Goal: Check status: Check status

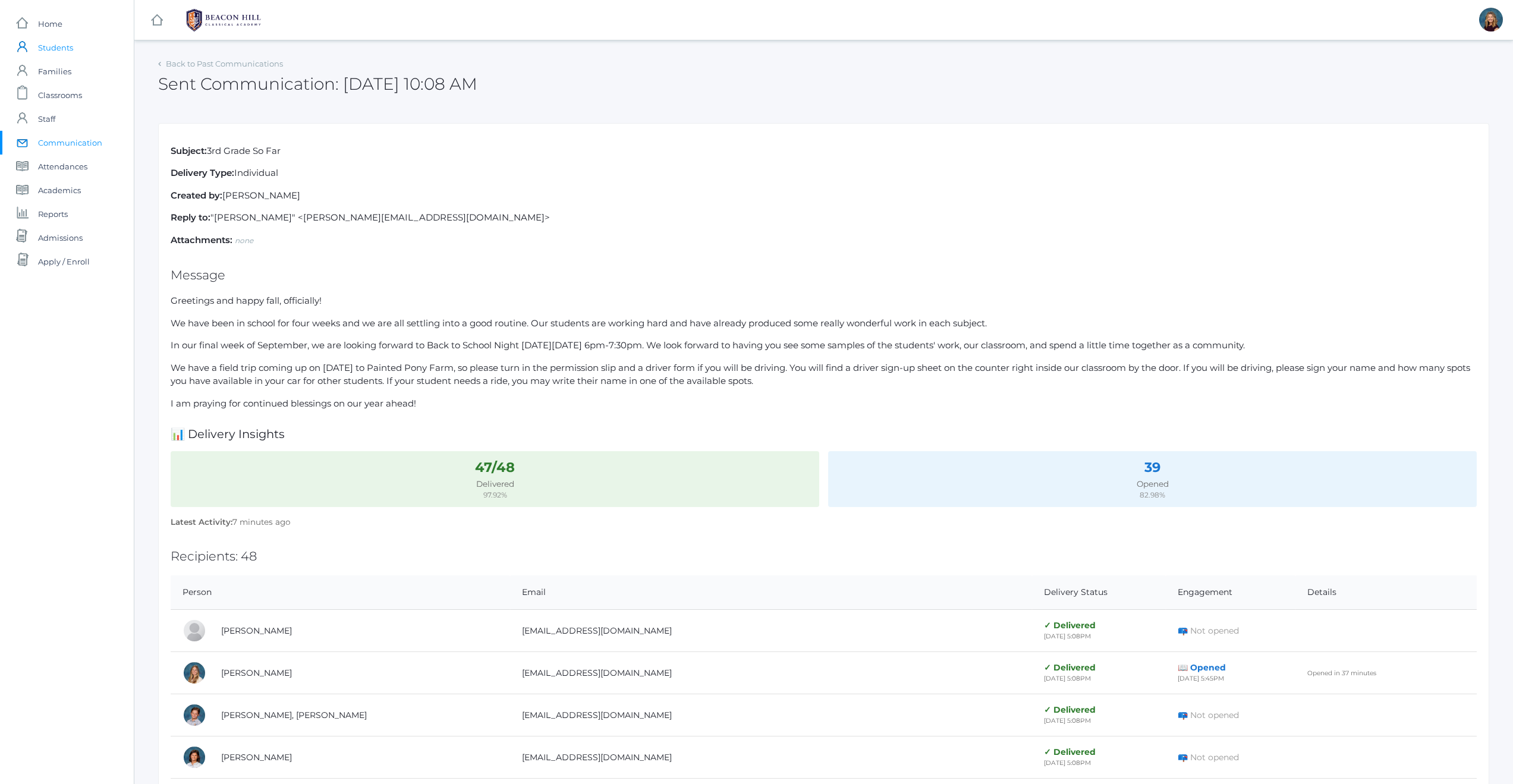
click at [59, 49] on span "Students" at bounding box center [55, 47] width 35 height 24
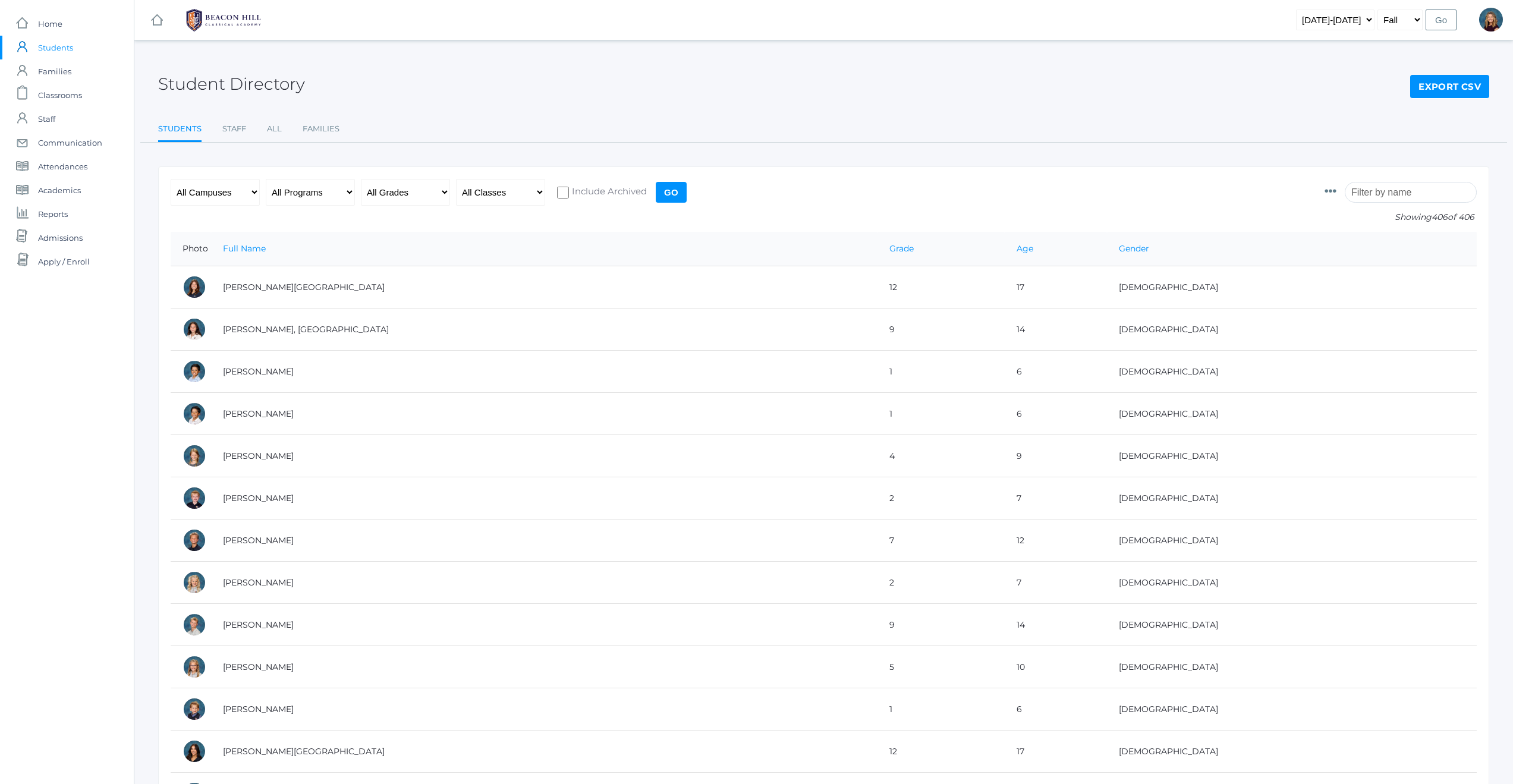
click at [1366, 19] on select "2019-2020 2020-2021 2021-2022 2022-2023 2023-2024 2024-2025 2025-2026" at bounding box center [1335, 20] width 79 height 21
select select "[DATE]-[DATE]"
click at [1440, 19] on input "Go" at bounding box center [1441, 20] width 31 height 21
click at [1399, 195] on input "search" at bounding box center [1411, 192] width 132 height 21
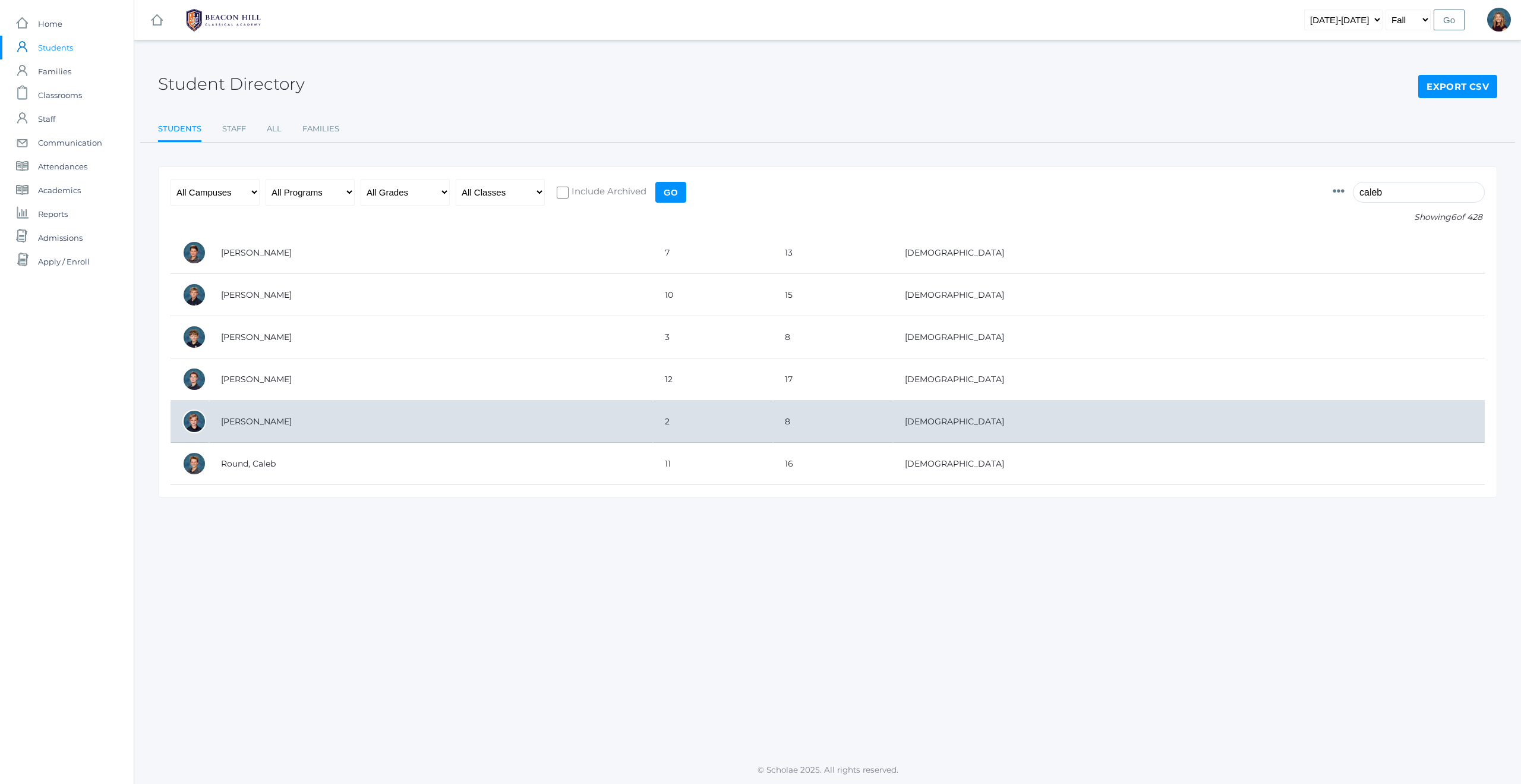
type input "caleb"
click at [243, 420] on td "[PERSON_NAME]" at bounding box center [431, 422] width 443 height 42
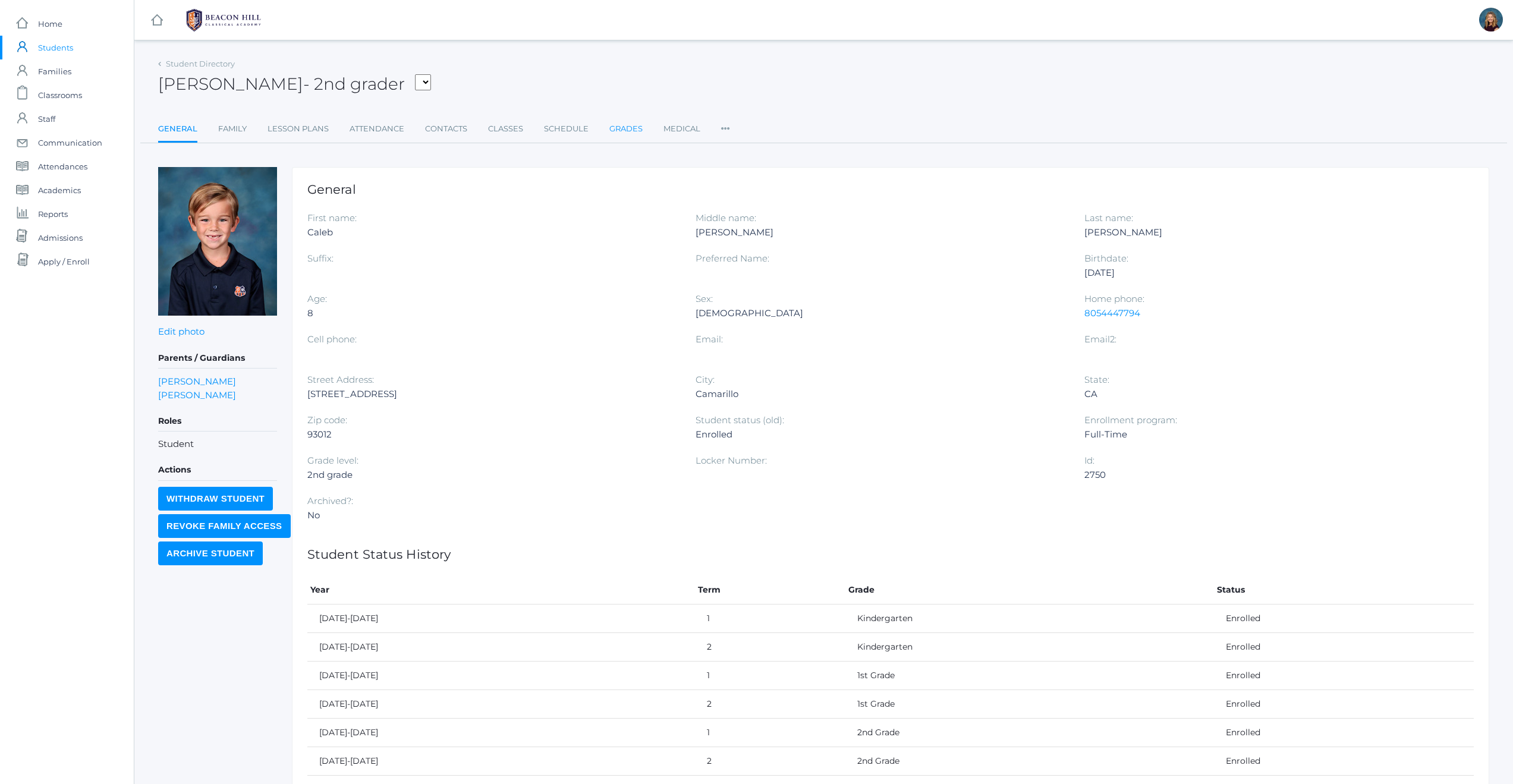
click at [622, 130] on link "Grades" at bounding box center [625, 128] width 33 height 24
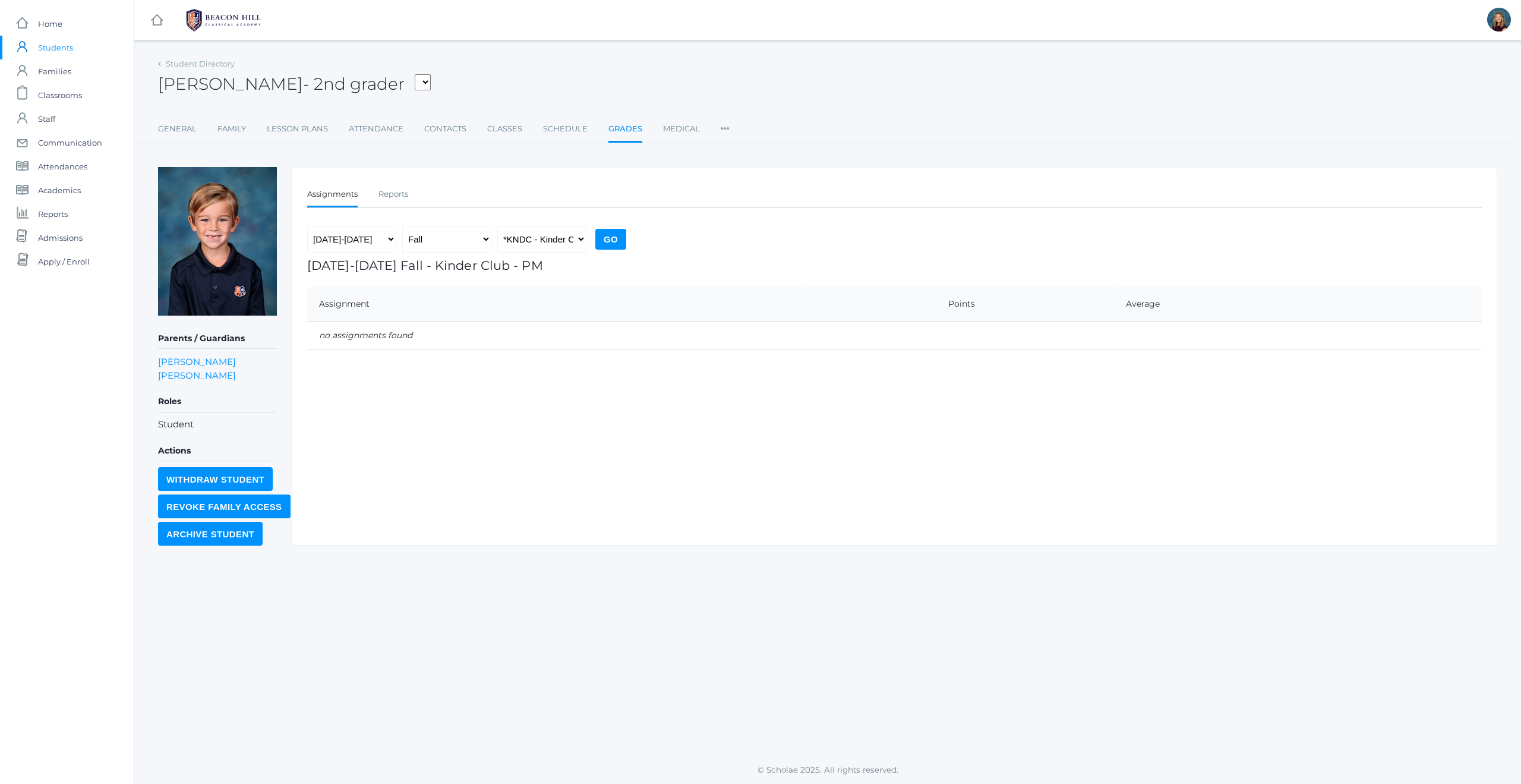
click at [399, 336] on em "no assignments found" at bounding box center [366, 335] width 93 height 11
click at [409, 191] on ul "Assignments Reports" at bounding box center [894, 195] width 1175 height 26
click at [404, 194] on link "Reports" at bounding box center [393, 194] width 30 height 24
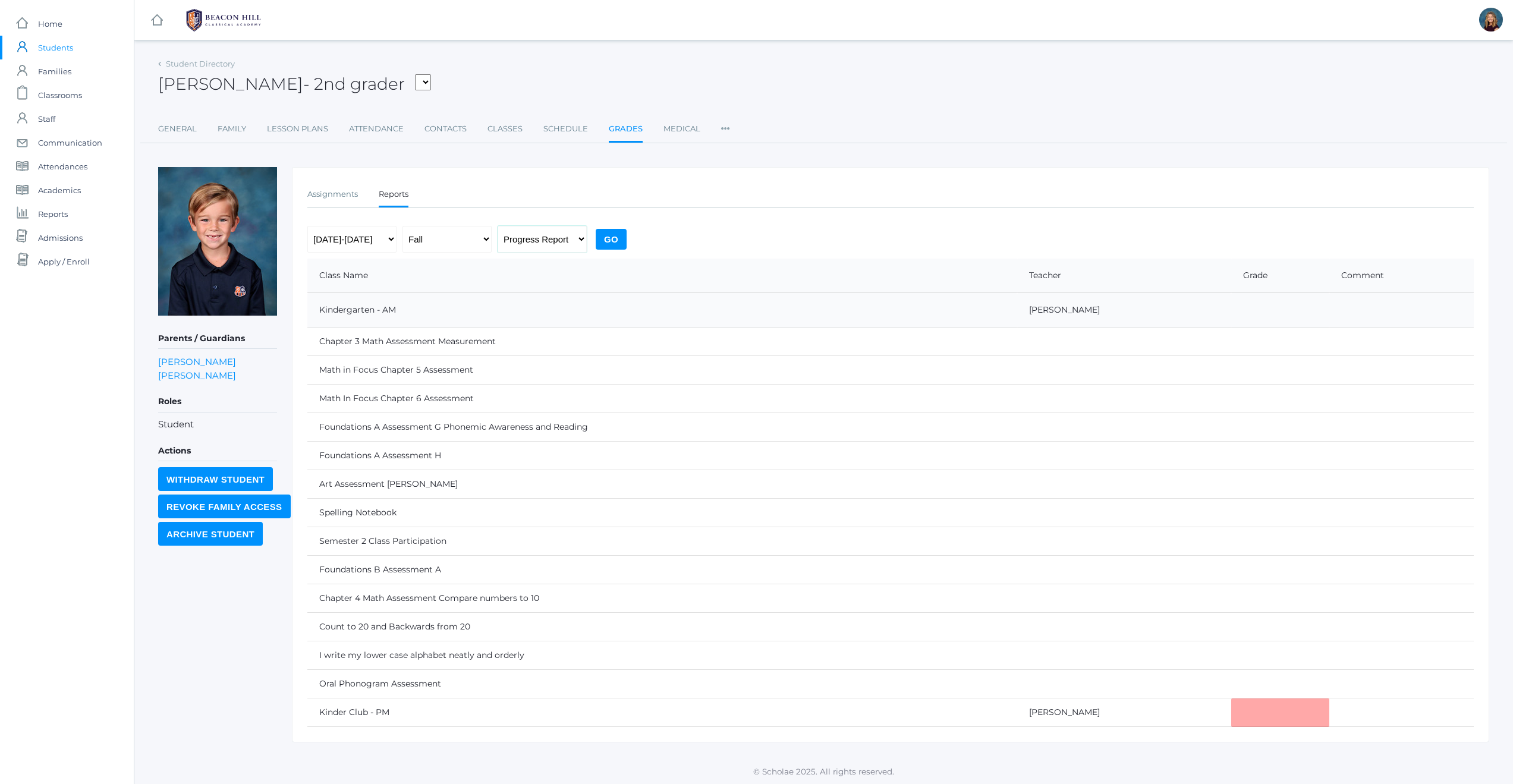
click at [568, 241] on select "Progress Report Report Card" at bounding box center [542, 238] width 89 height 27
select select "report"
click at [605, 239] on input "Go" at bounding box center [611, 239] width 31 height 21
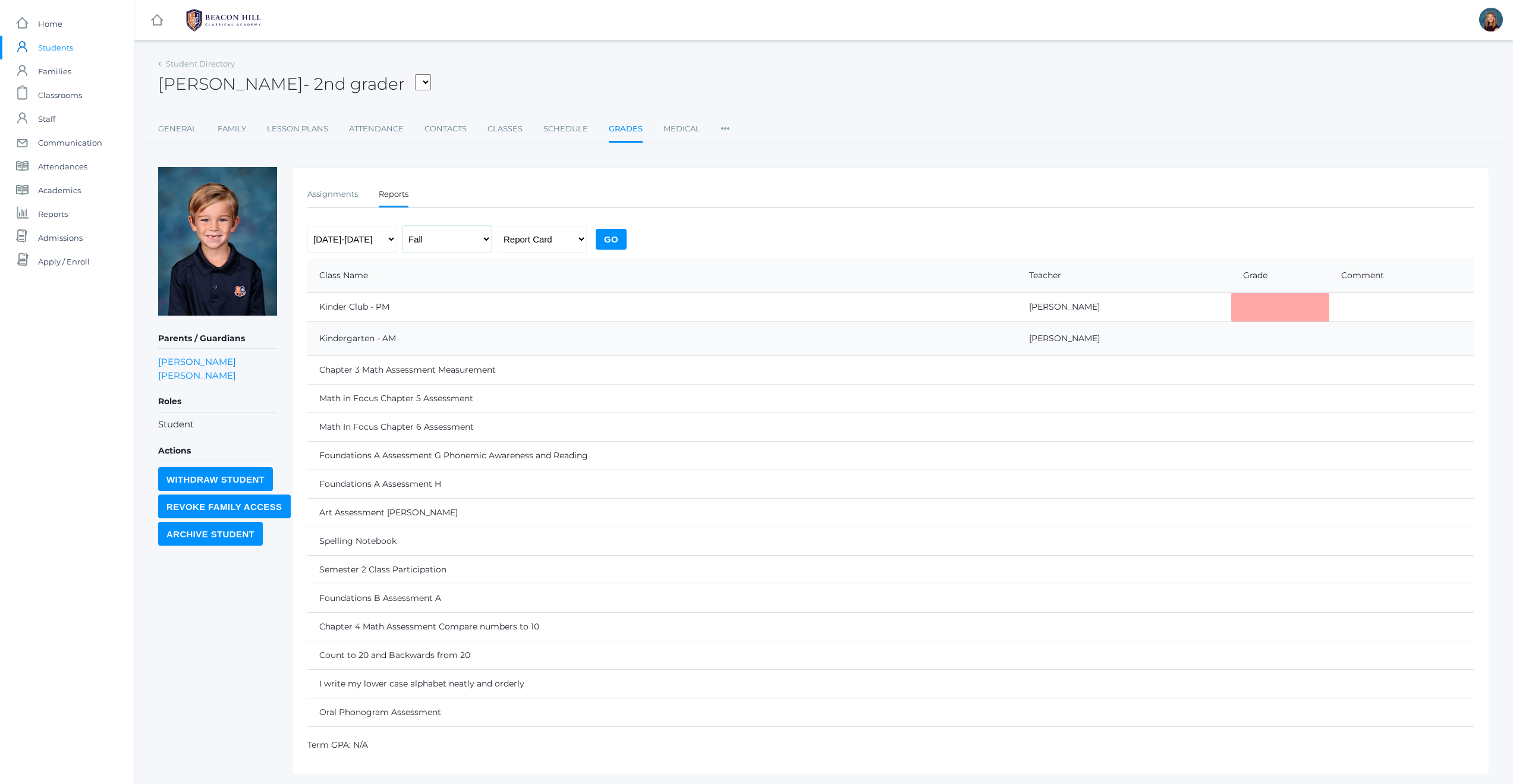
click at [486, 237] on select "Fall Spring" at bounding box center [447, 238] width 89 height 27
select select "2"
click at [611, 239] on input "Go" at bounding box center [611, 239] width 31 height 21
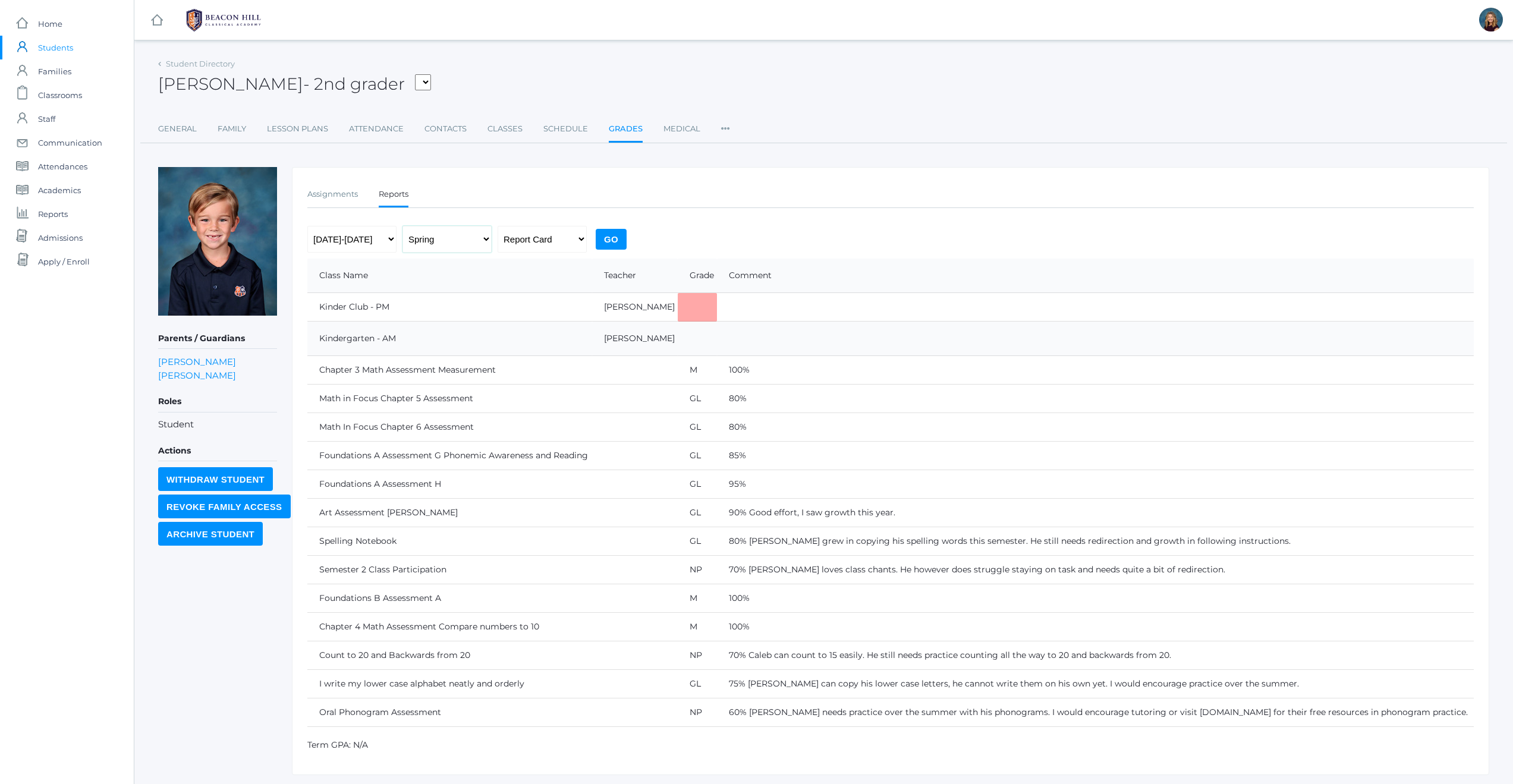
click at [484, 239] on select "Fall Spring" at bounding box center [447, 238] width 89 height 27
select select "1"
click at [613, 240] on input "Go" at bounding box center [611, 239] width 31 height 21
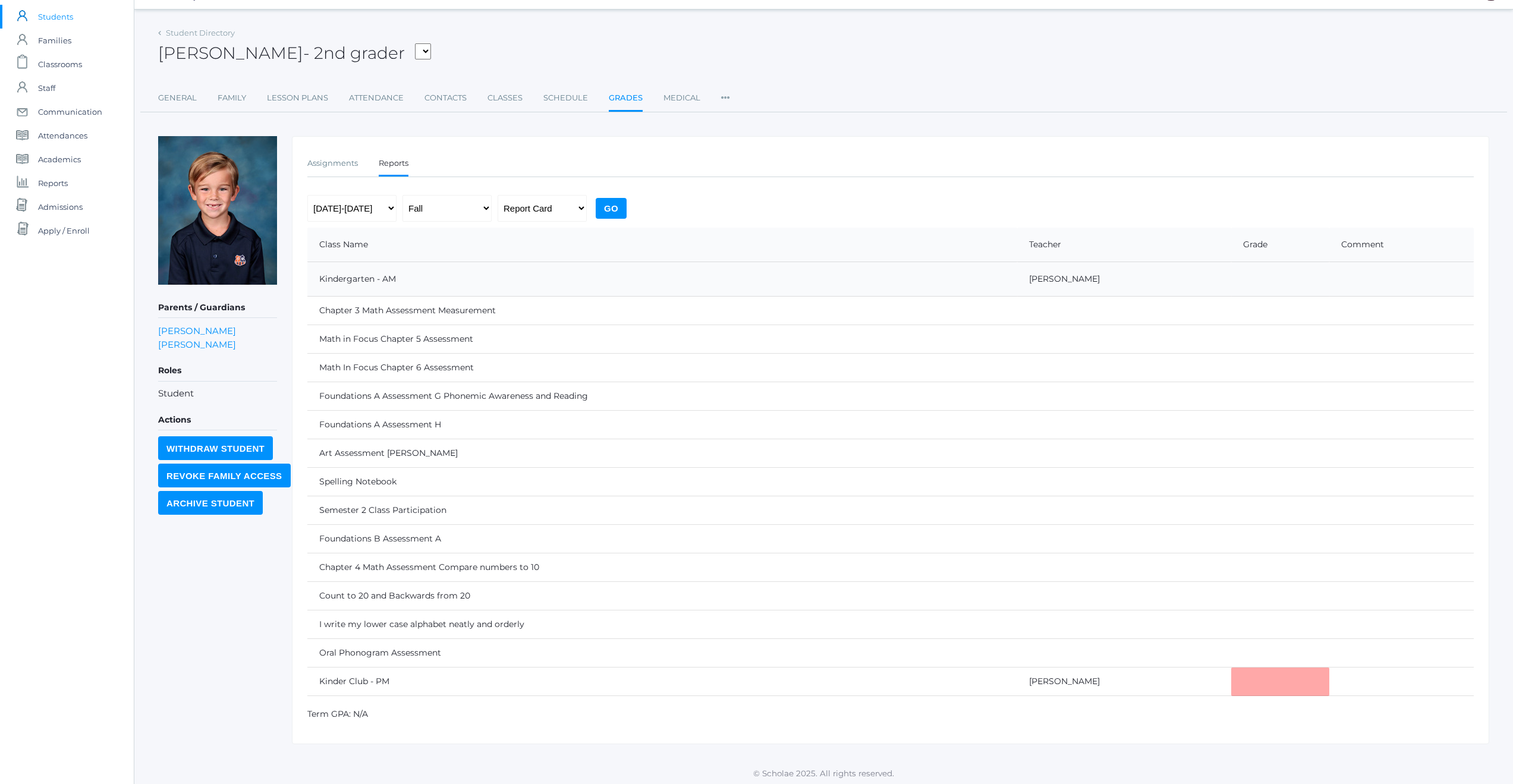
scroll to position [34, 0]
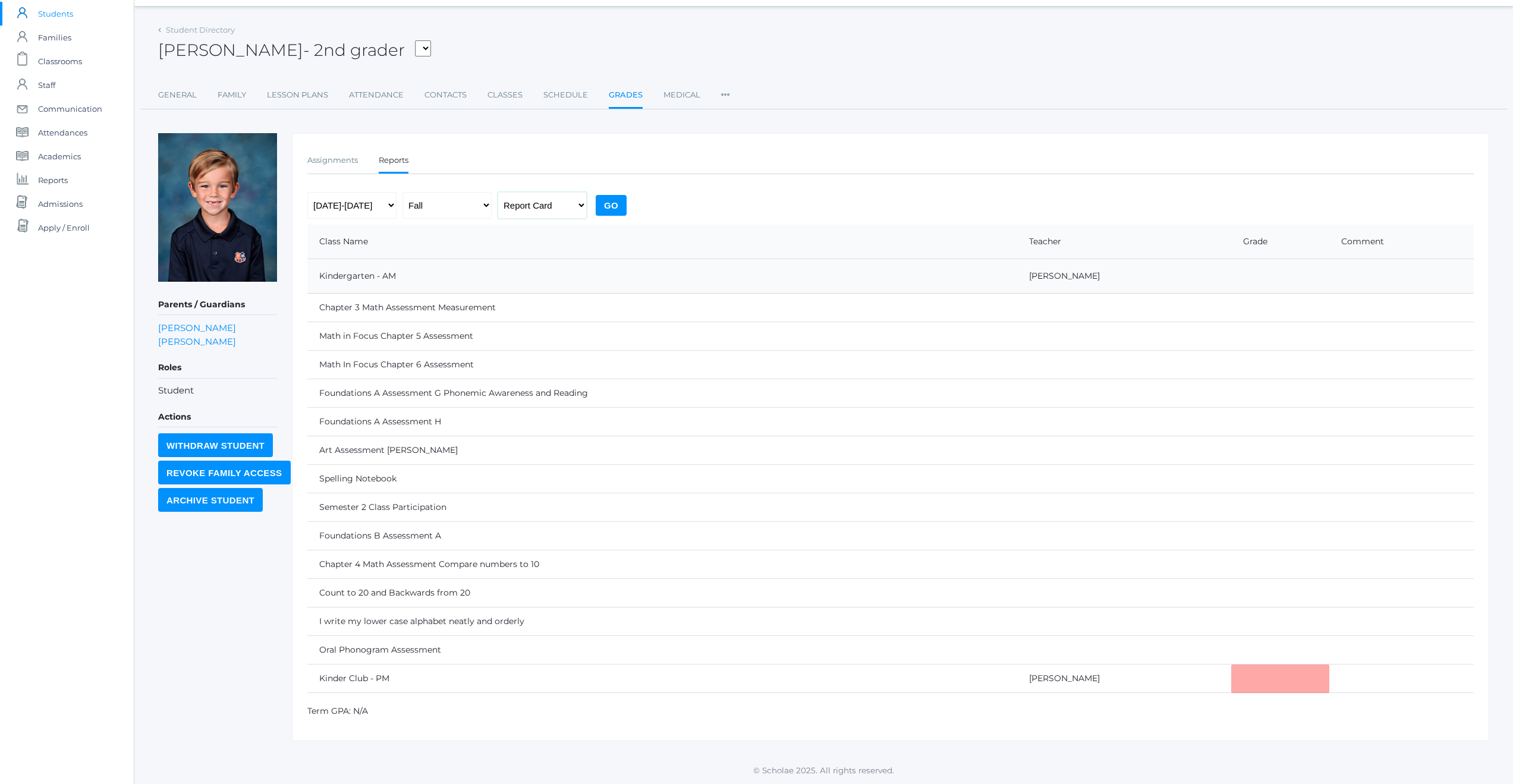
click at [582, 203] on select "Progress Report Report Card" at bounding box center [542, 205] width 89 height 27
click at [345, 164] on link "Assignments" at bounding box center [333, 160] width 50 height 24
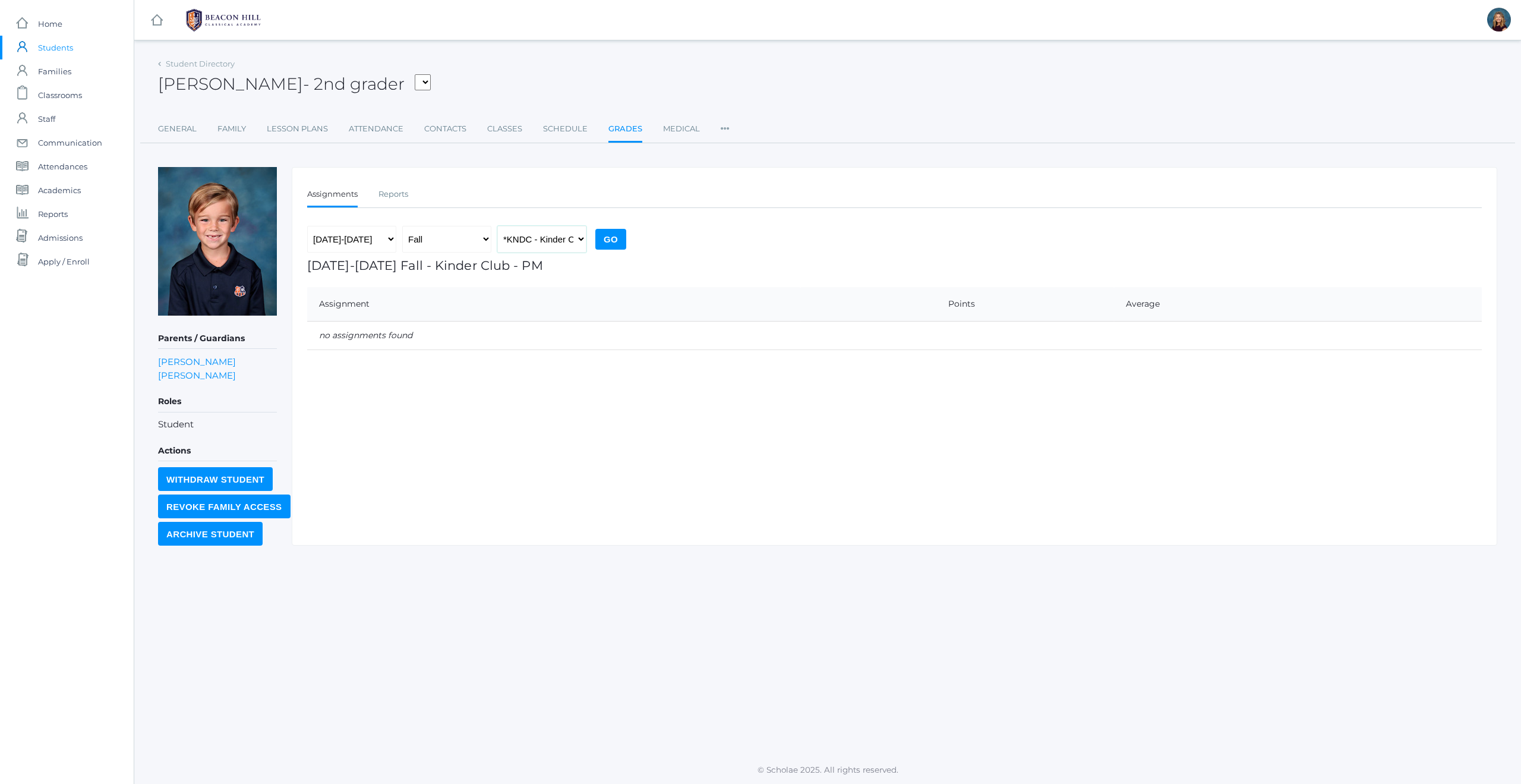
click at [574, 242] on select "*KNDC - Kinder Club PM *KIND - Kindergarten AM" at bounding box center [542, 238] width 89 height 27
select select "789"
click at [606, 239] on input "Go" at bounding box center [611, 239] width 31 height 21
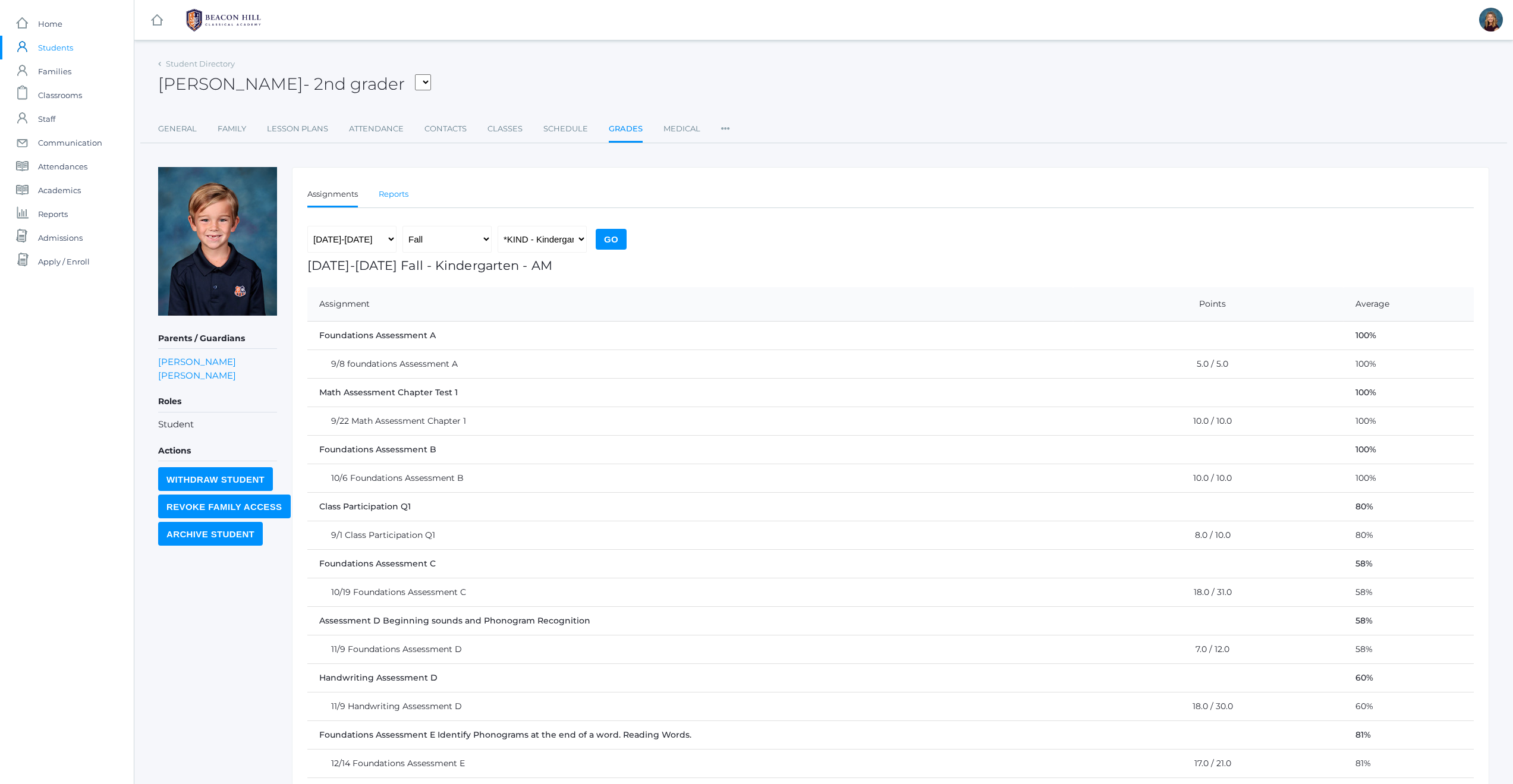
click at [391, 196] on link "Reports" at bounding box center [393, 194] width 30 height 24
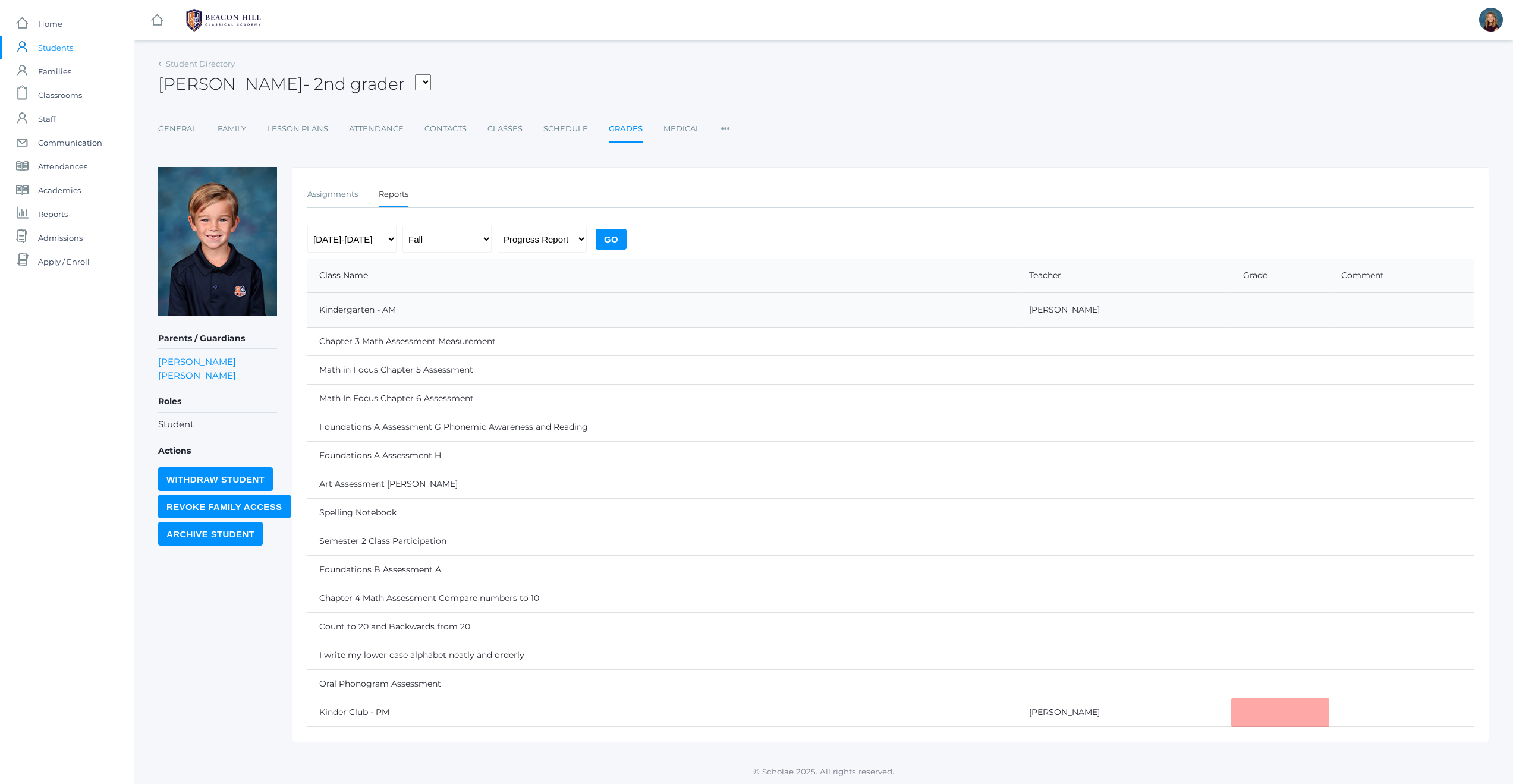
click at [556, 239] on select "Progress Report Report Card" at bounding box center [542, 238] width 89 height 27
select select "report"
click at [608, 239] on input "Go" at bounding box center [611, 239] width 31 height 21
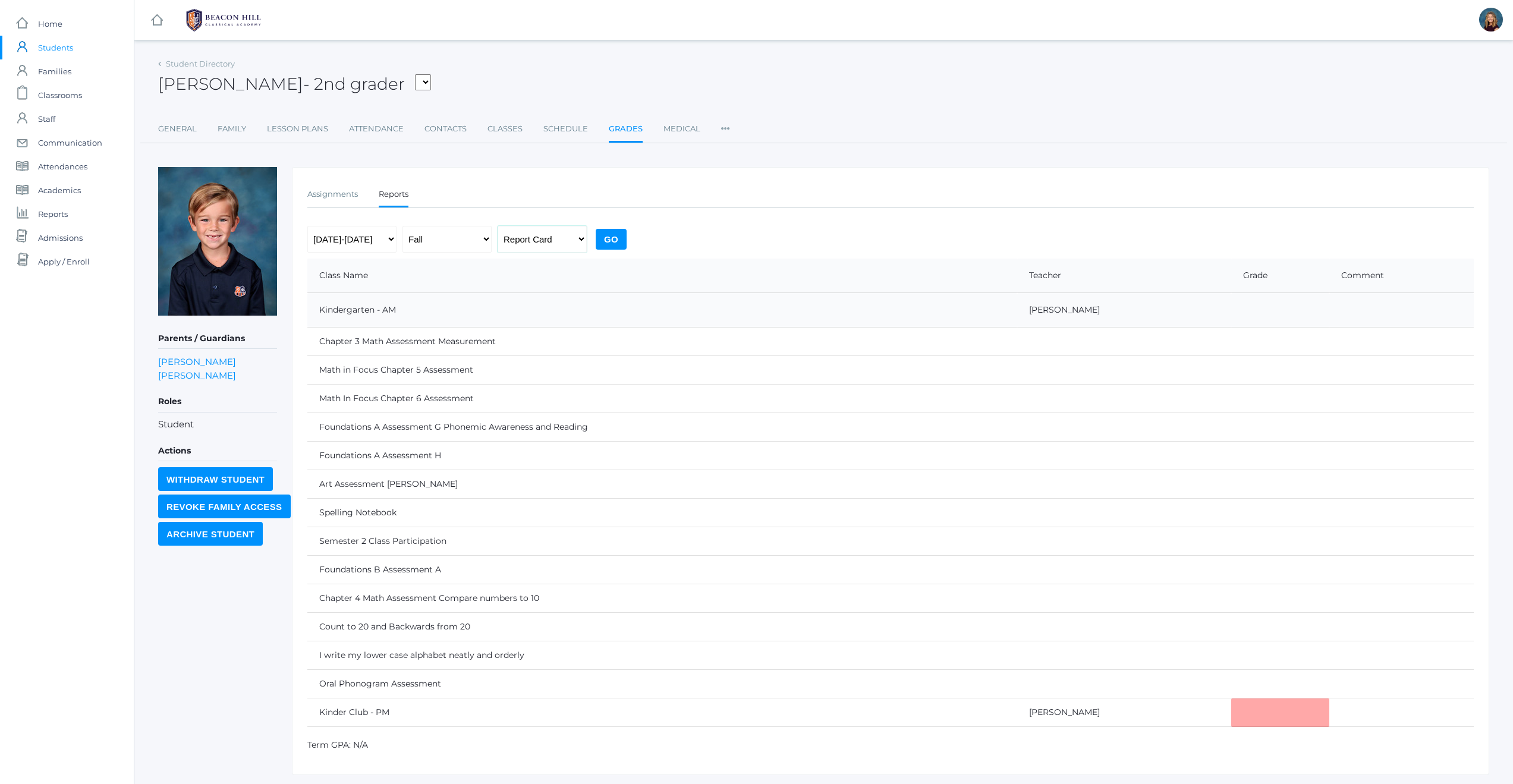
click at [566, 236] on select "Progress Report Report Card" at bounding box center [542, 238] width 89 height 27
select select "midterm"
click at [607, 245] on input "Go" at bounding box center [611, 239] width 31 height 21
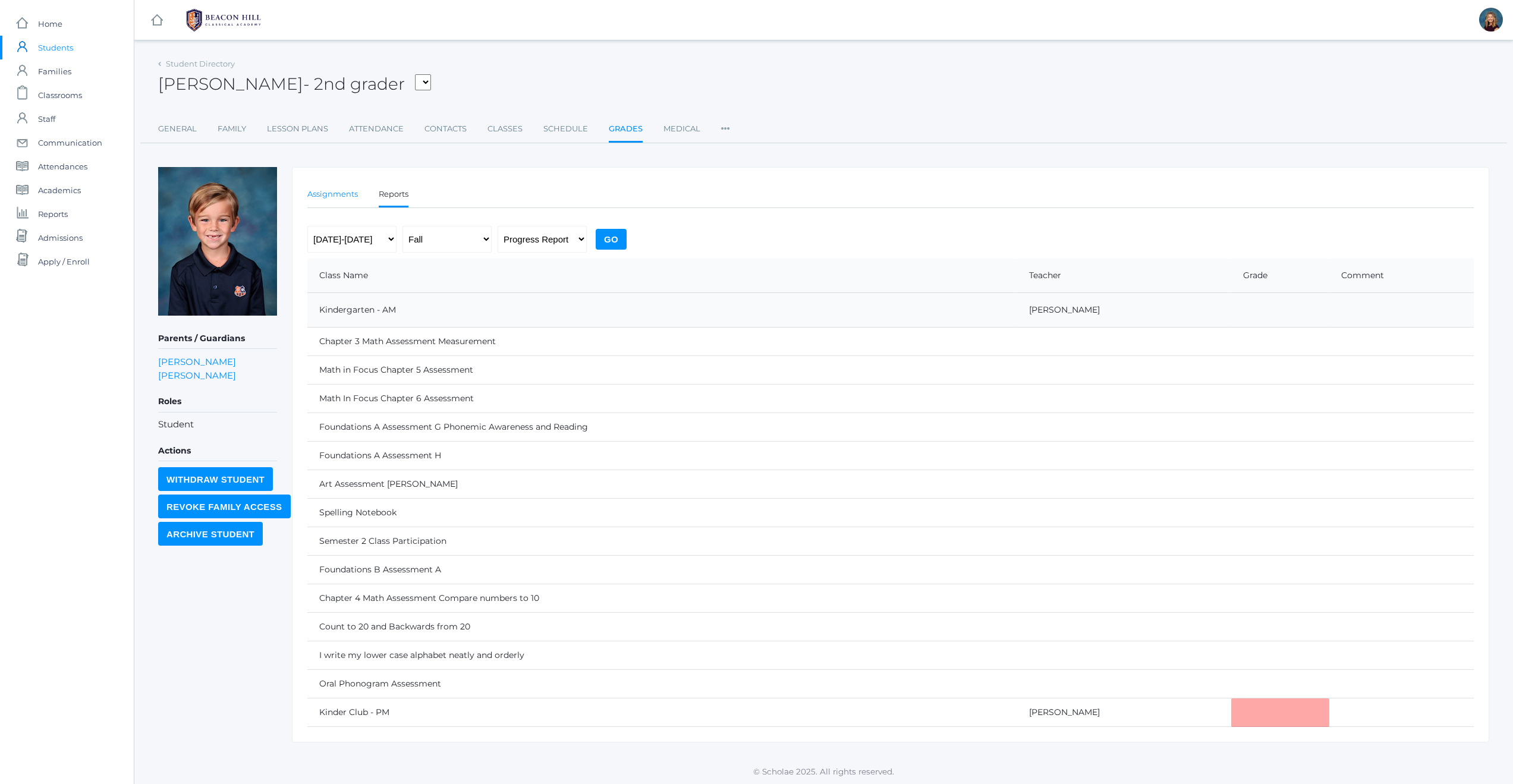
click at [342, 195] on link "Assignments" at bounding box center [333, 194] width 50 height 24
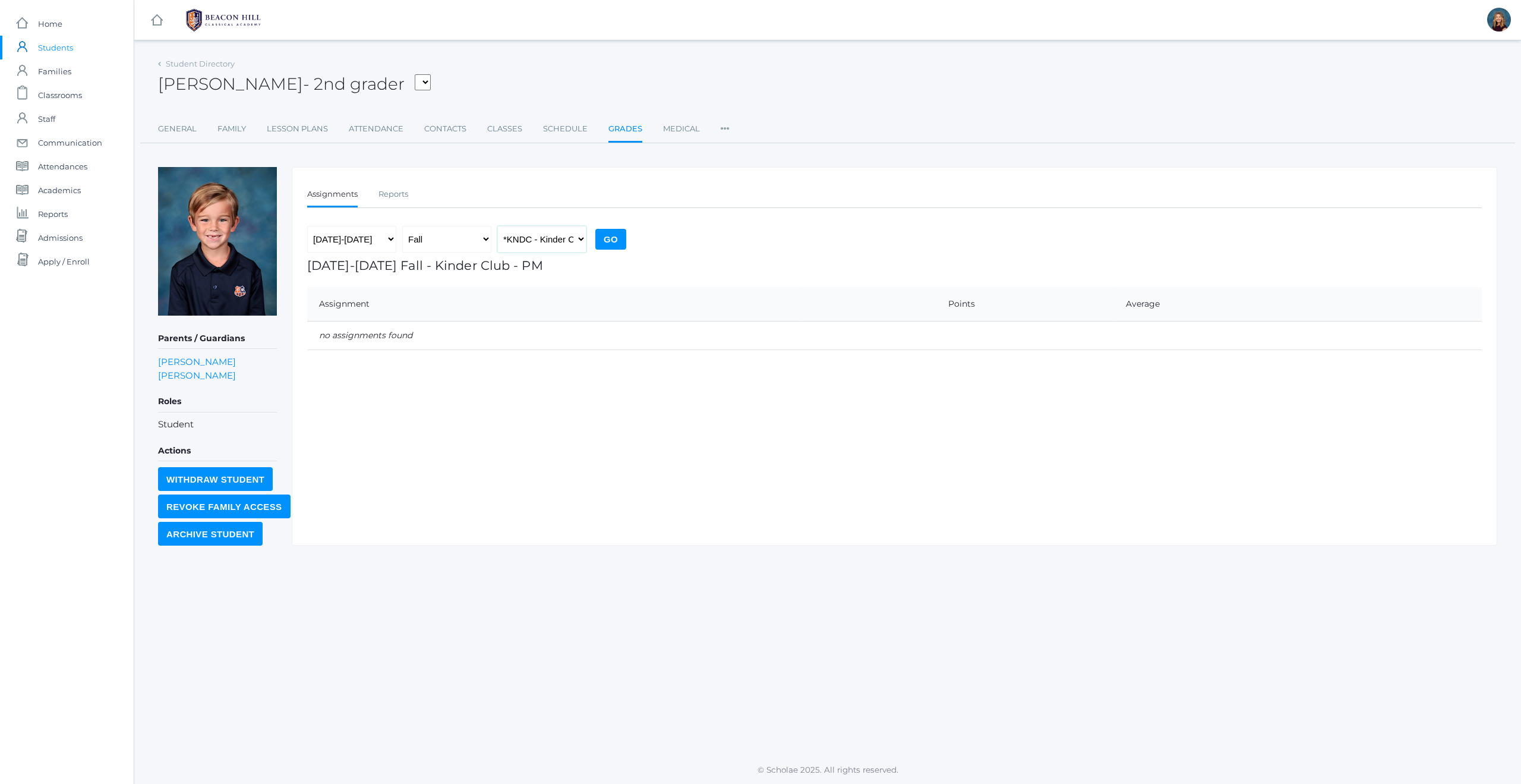
click at [552, 242] on select "*KNDC - Kinder Club PM *KIND - Kindergarten AM" at bounding box center [542, 238] width 89 height 27
select select "789"
click at [606, 238] on input "Go" at bounding box center [611, 239] width 31 height 21
